Goal: Find specific page/section: Find specific page/section

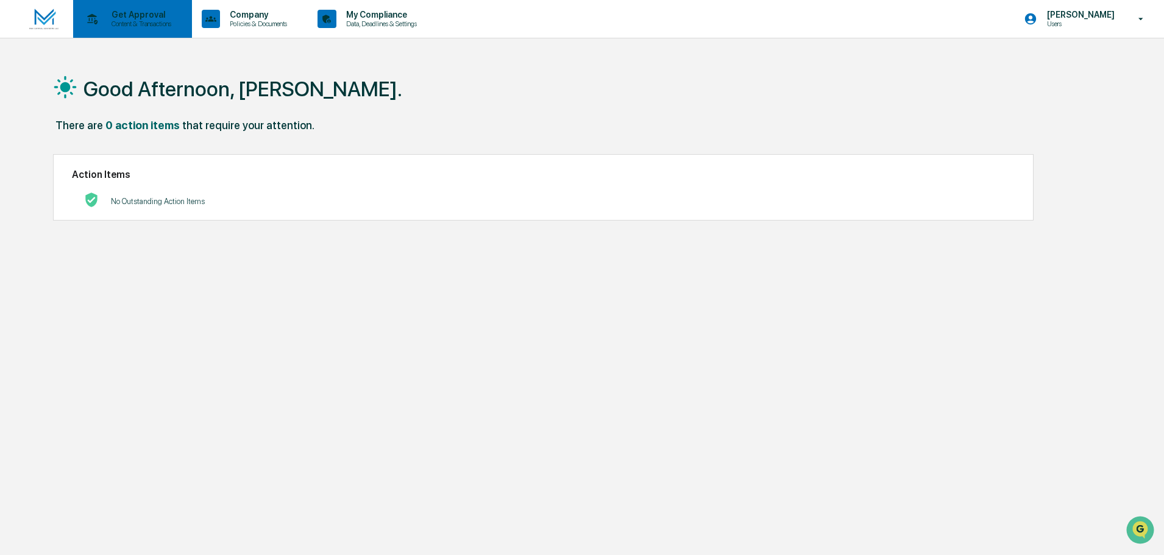
click at [151, 22] on p "Content & Transactions" at bounding box center [140, 23] width 76 height 9
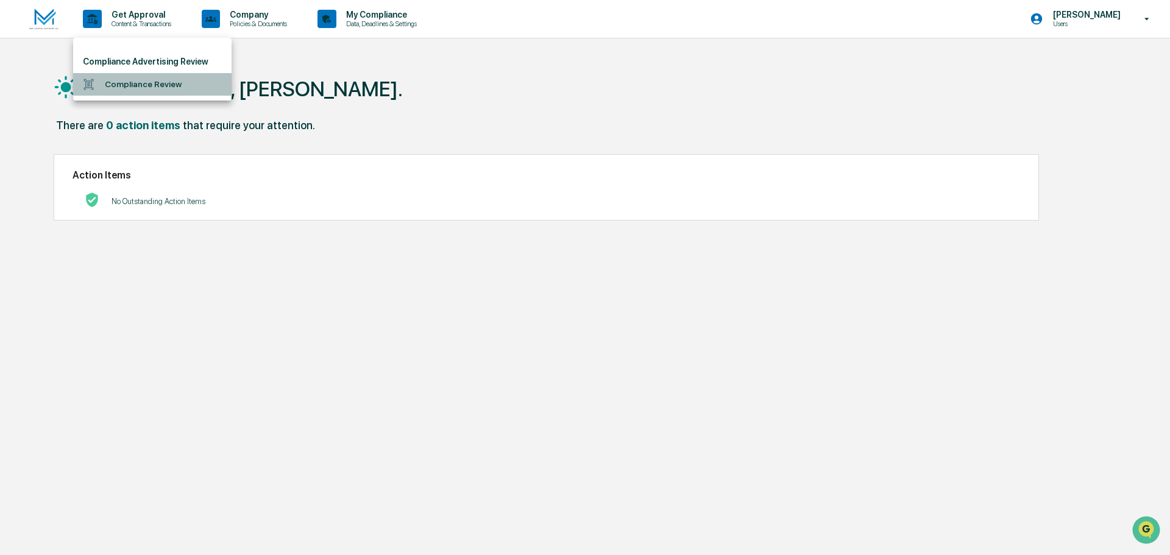
click at [158, 84] on li "Compliance Review" at bounding box center [152, 84] width 158 height 23
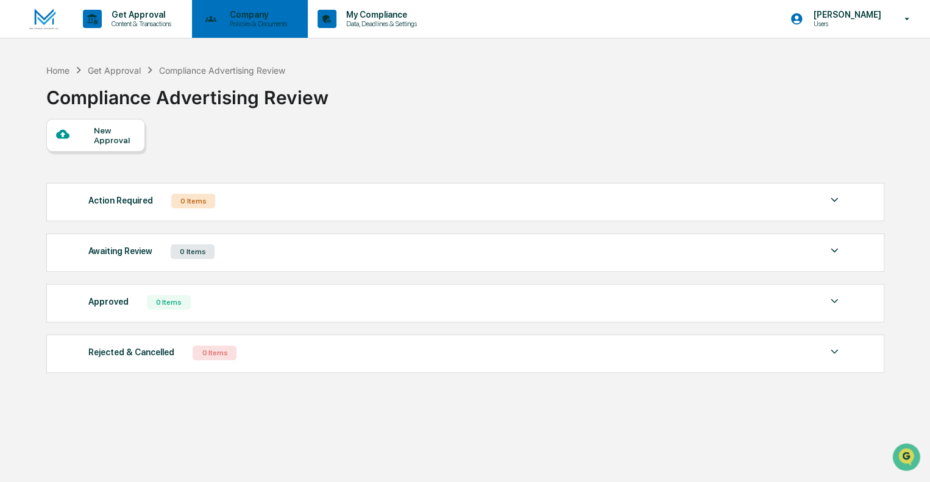
click at [236, 7] on div "Company Policies & Documents" at bounding box center [249, 19] width 104 height 38
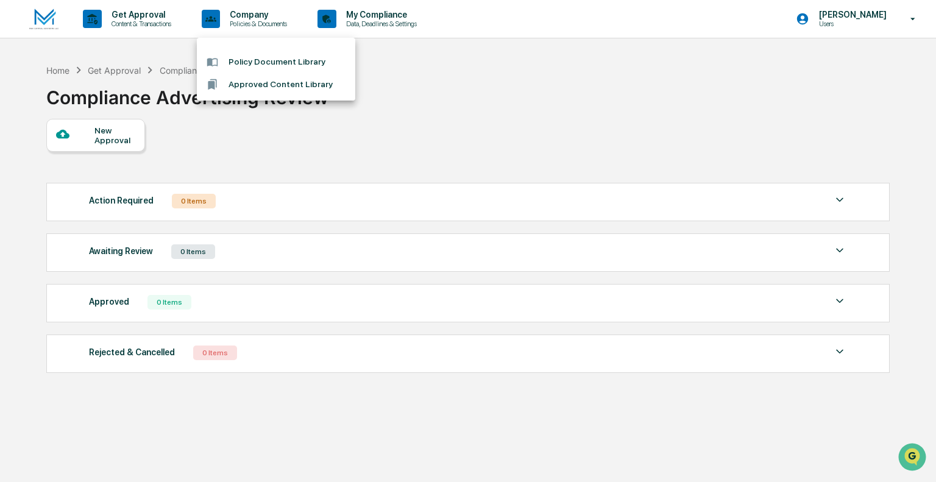
click at [288, 62] on li "Policy Document Library" at bounding box center [276, 62] width 158 height 23
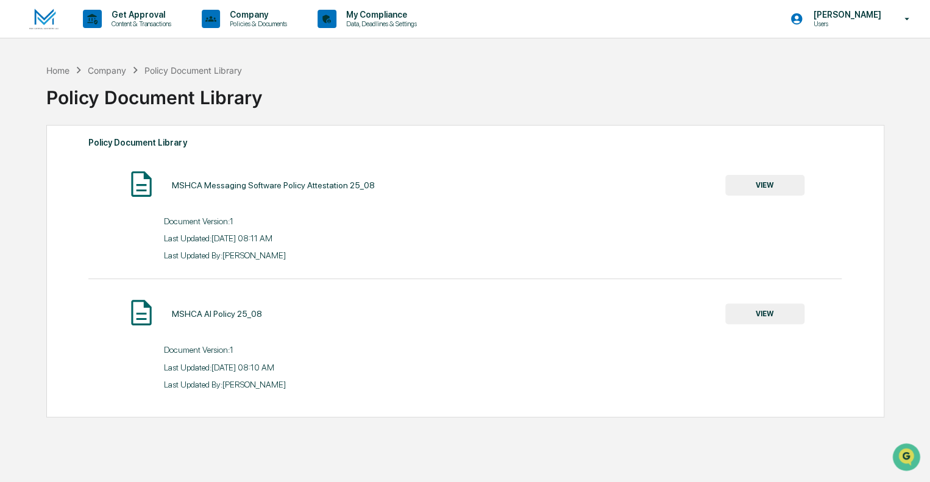
click at [787, 186] on button "VIEW" at bounding box center [764, 185] width 79 height 21
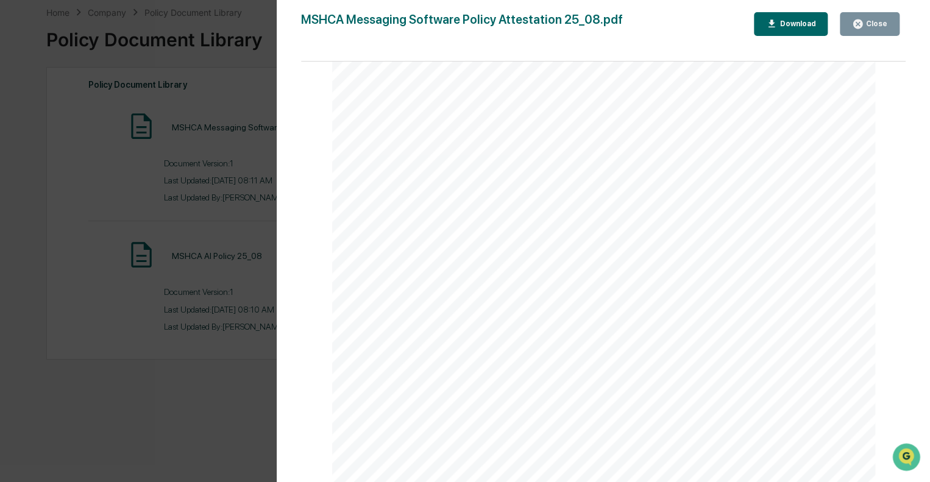
scroll to position [1674, 0]
click at [860, 24] on icon "button" at bounding box center [858, 24] width 12 height 12
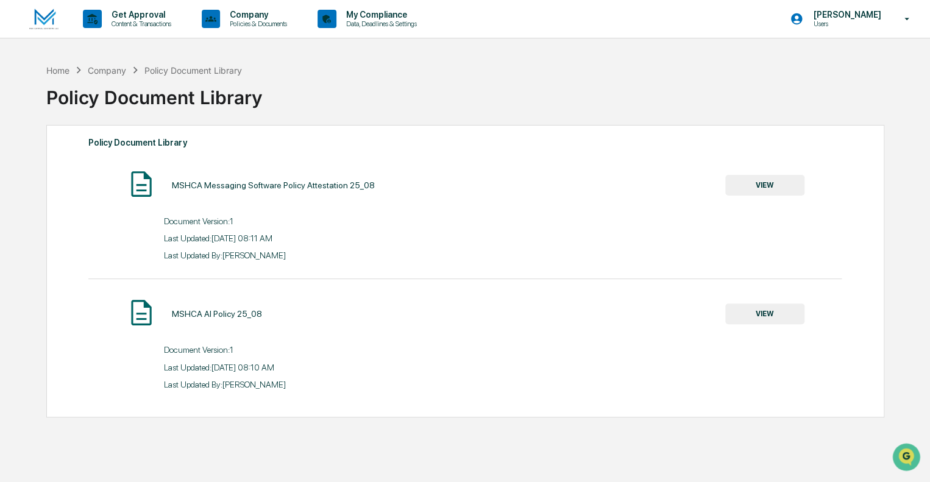
scroll to position [0, 0]
click at [115, 4] on div "Get Approval Content & Transactions" at bounding box center [131, 19] width 107 height 38
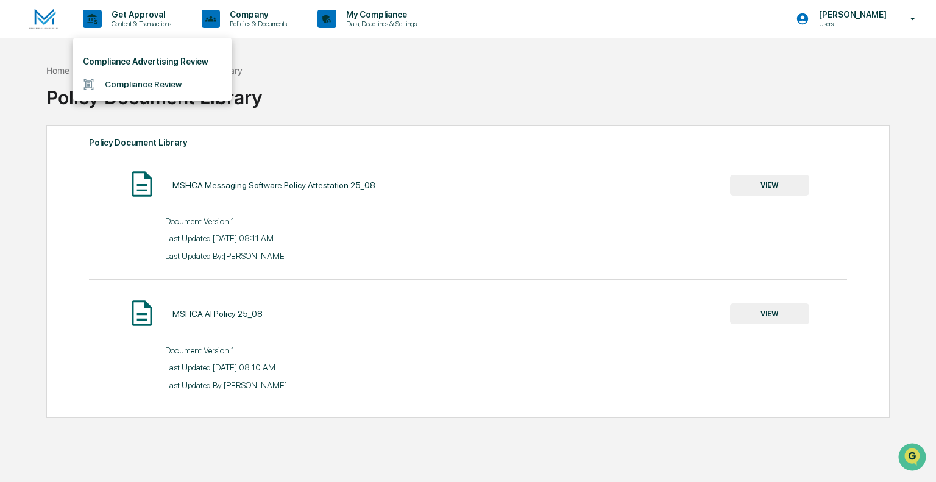
click at [47, 18] on div at bounding box center [468, 241] width 936 height 482
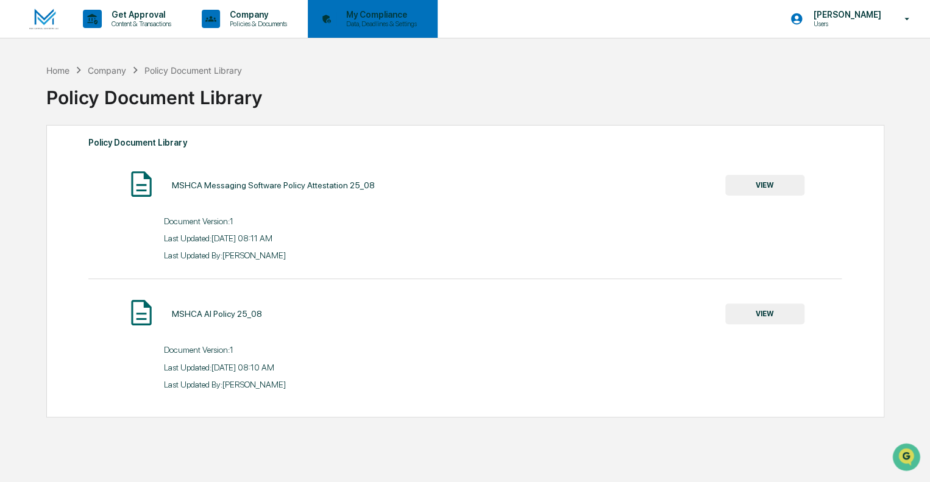
click at [361, 24] on p "Data, Deadlines & Settings" at bounding box center [379, 23] width 87 height 9
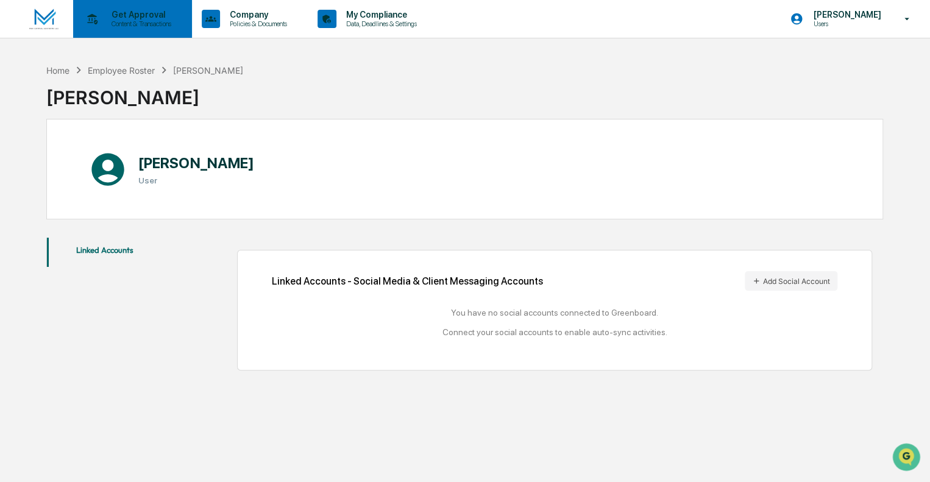
click at [142, 19] on p "Content & Transactions" at bounding box center [140, 23] width 76 height 9
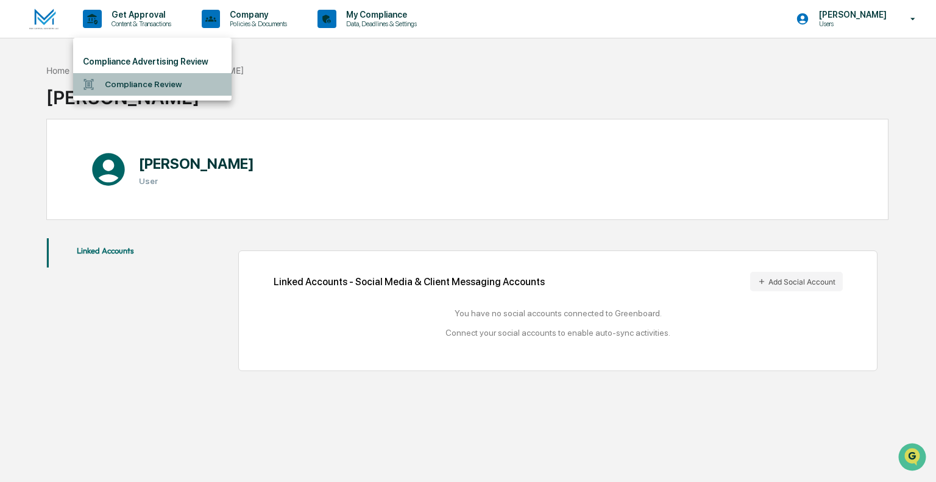
click at [136, 83] on li "Compliance Review" at bounding box center [152, 84] width 158 height 23
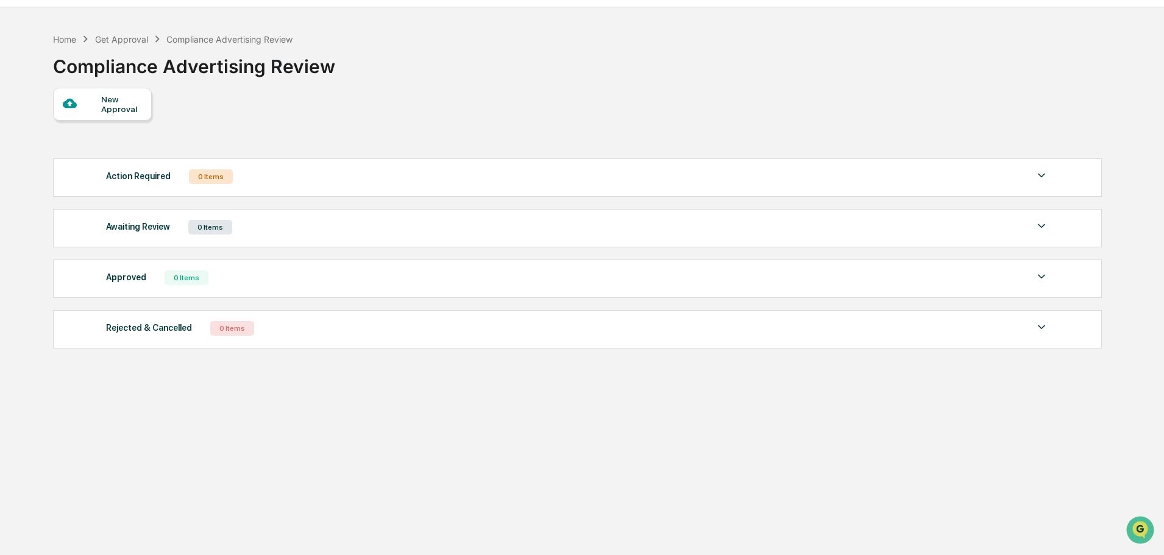
scroll to position [58, 0]
